Goal: Information Seeking & Learning: Learn about a topic

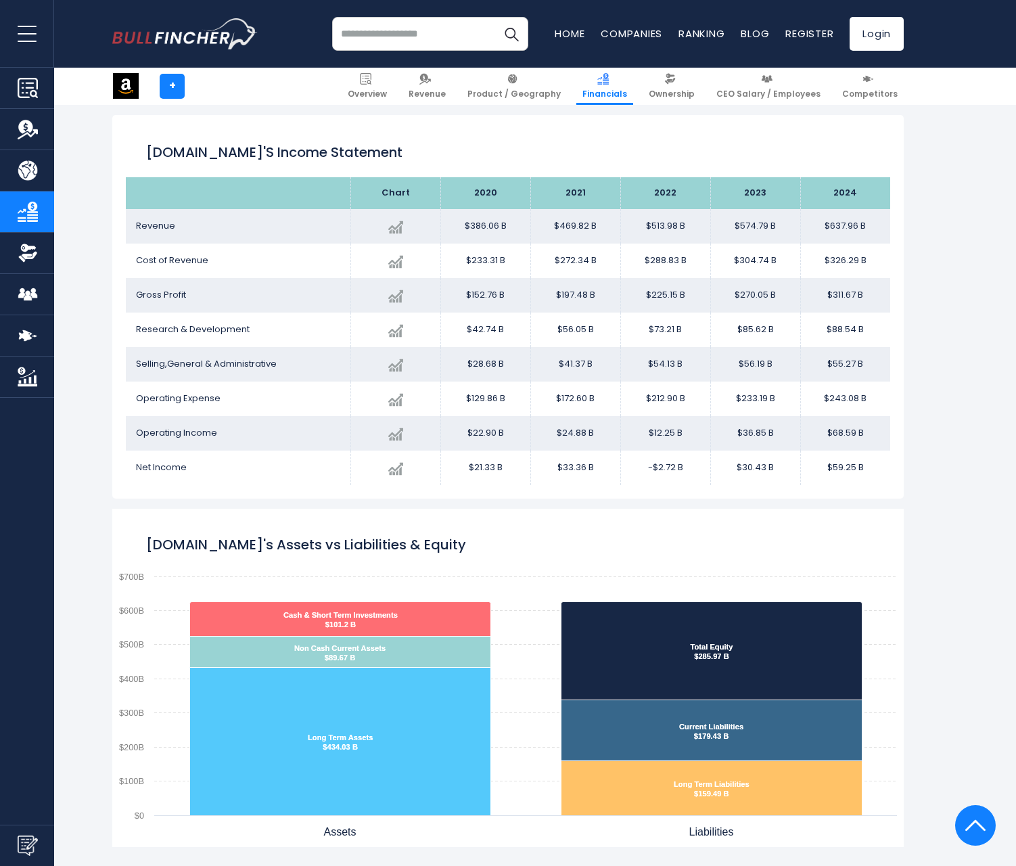
scroll to position [1598, 0]
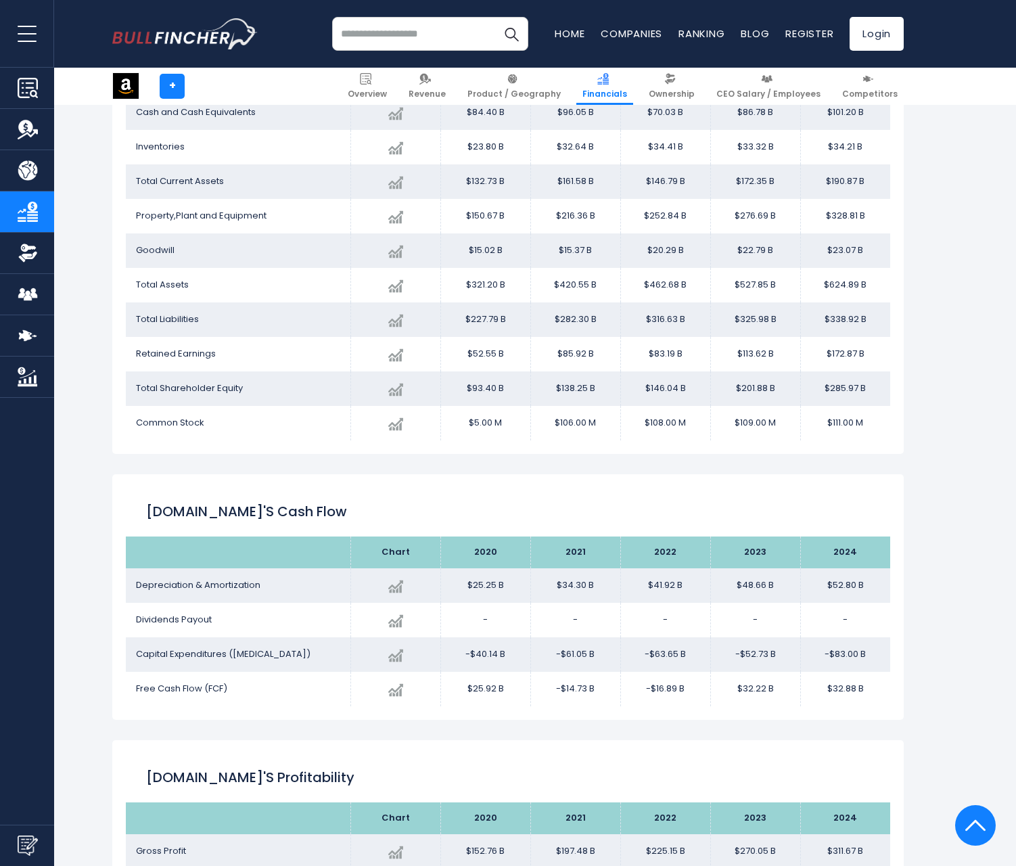
click at [51, 346] on link "Competitors" at bounding box center [27, 335] width 54 height 41
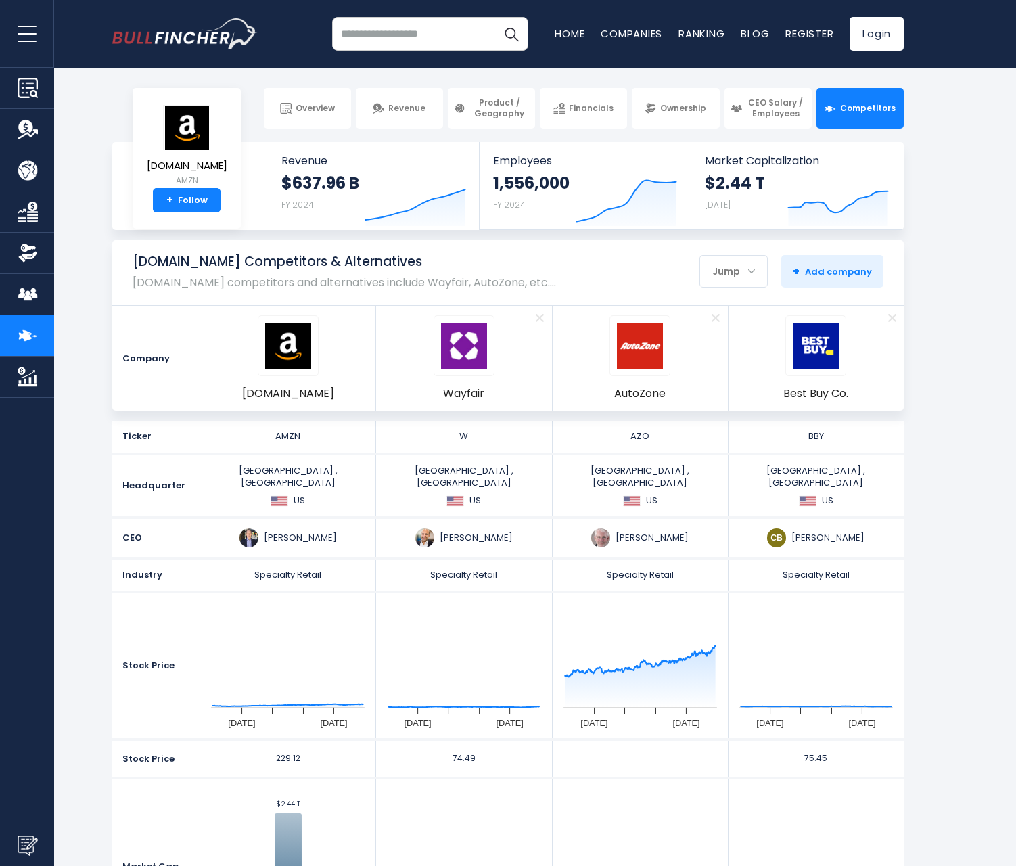
click at [51, 346] on link "Competitors" at bounding box center [27, 335] width 54 height 41
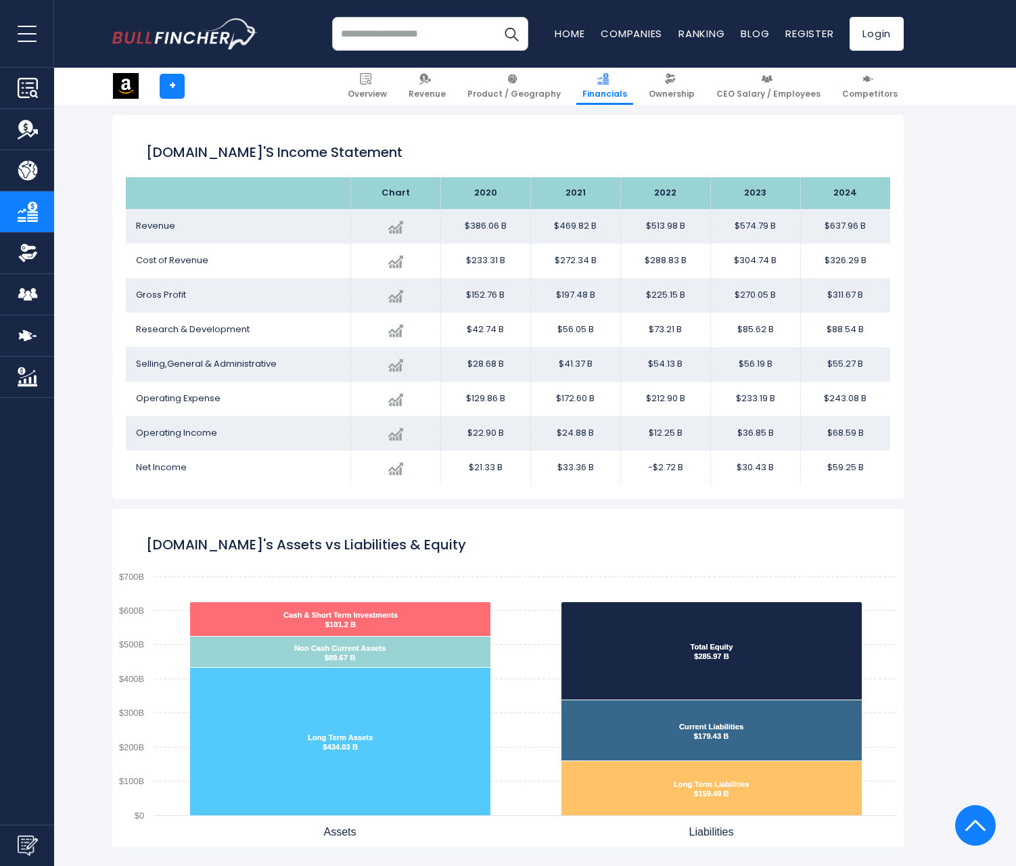
scroll to position [905, 0]
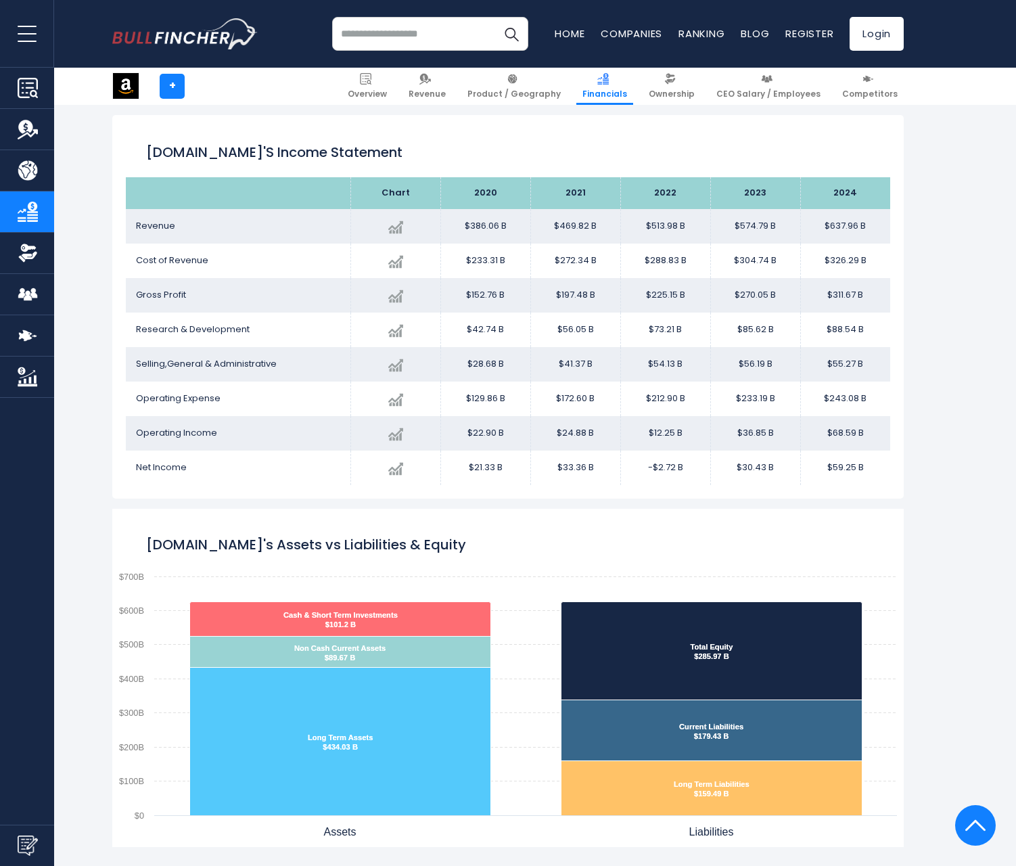
scroll to position [1079, 0]
